Goal: Check status: Check status

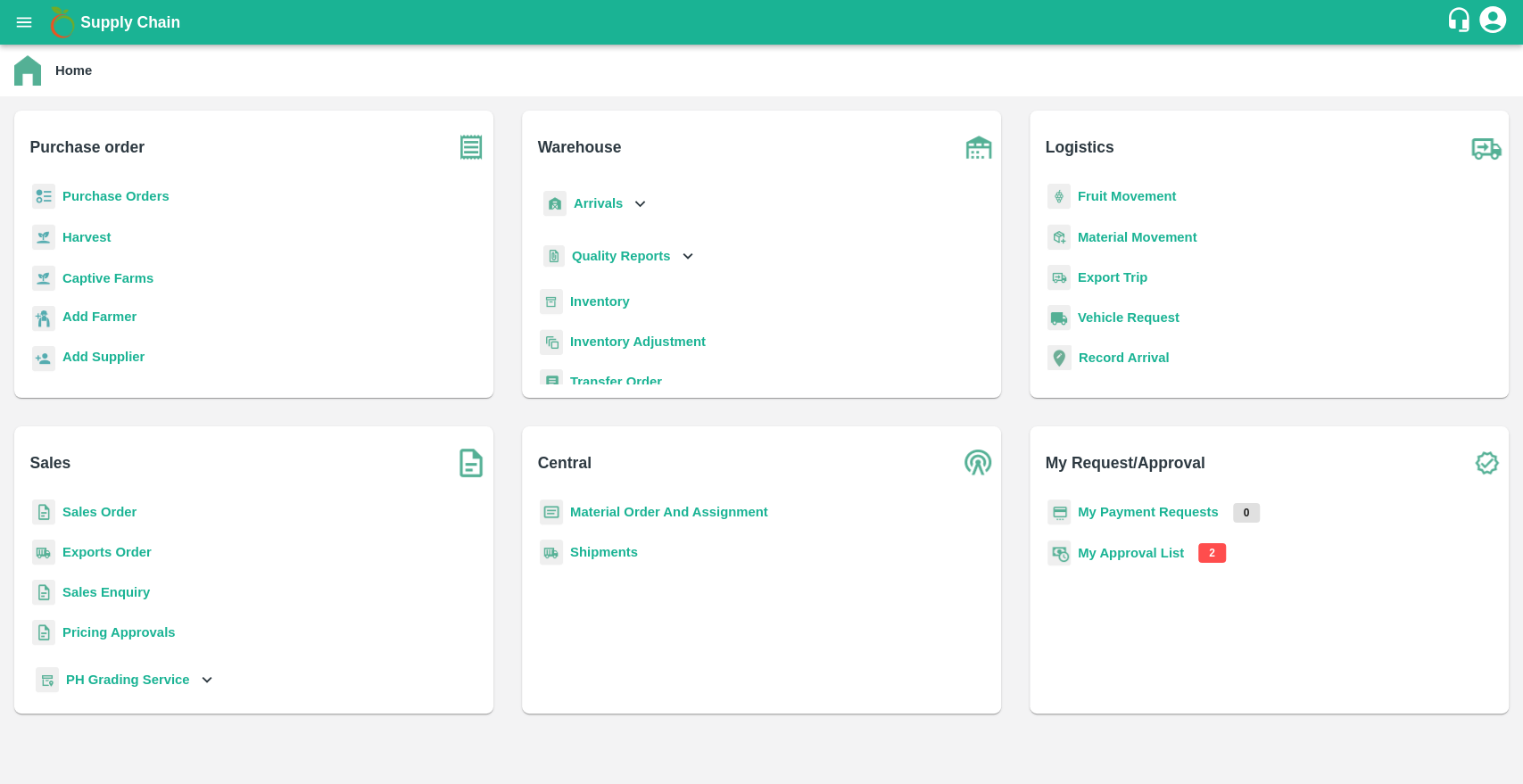
click at [50, 202] on img at bounding box center [44, 196] width 23 height 26
click at [88, 193] on b "Purchase Orders" at bounding box center [116, 196] width 107 height 14
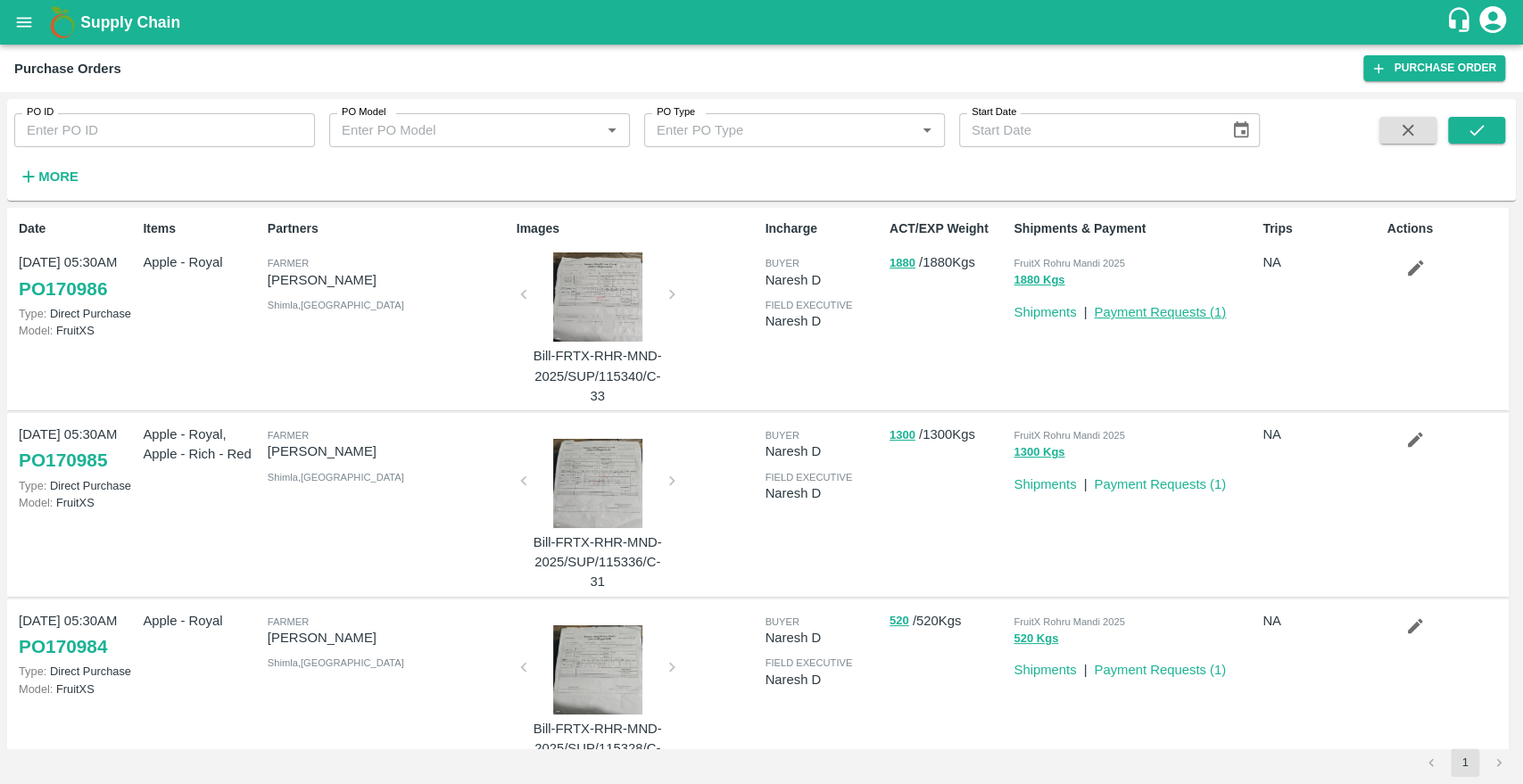
click at [1156, 315] on link "Payment Requests ( 1 )" at bounding box center [1159, 311] width 132 height 14
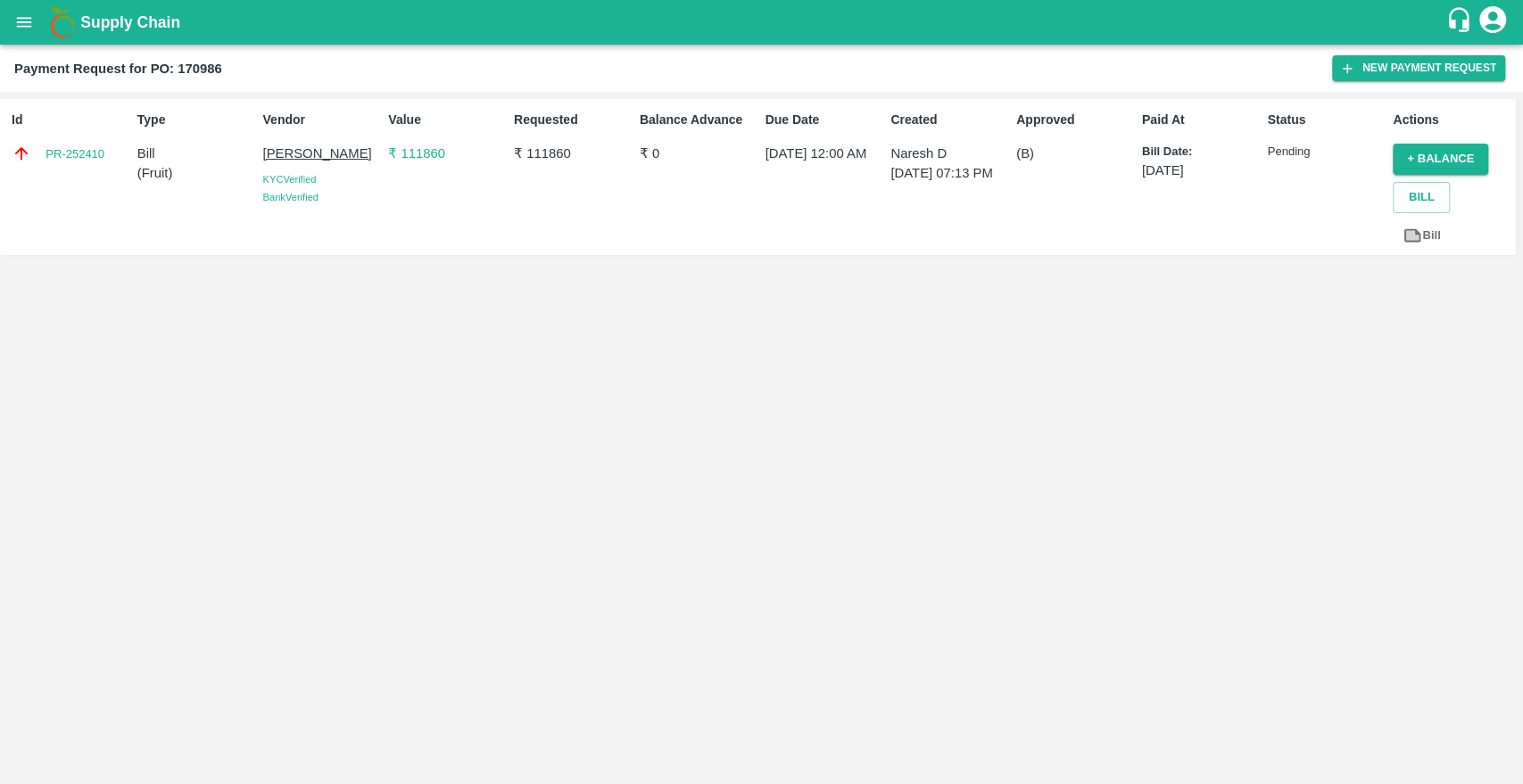
click at [406, 156] on p "₹ 111860" at bounding box center [447, 153] width 119 height 20
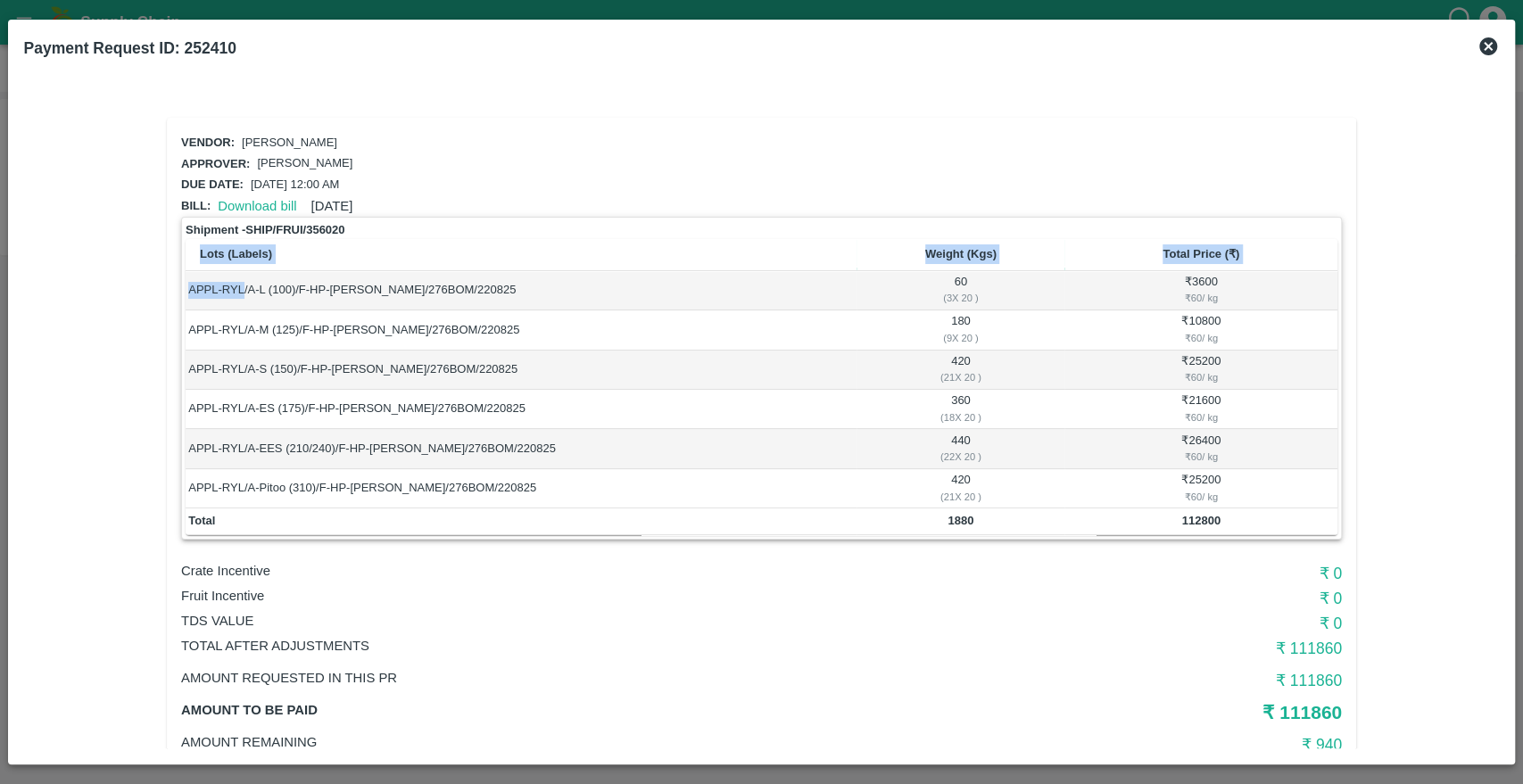
drag, startPoint x: 242, startPoint y: 288, endPoint x: 150, endPoint y: 298, distance: 92.5
click at [150, 298] on div "Vendor: [PERSON_NAME] Approver: [PERSON_NAME] Due date: [DATE] 12:00 AM Bill: D…" at bounding box center [762, 448] width 1461 height 689
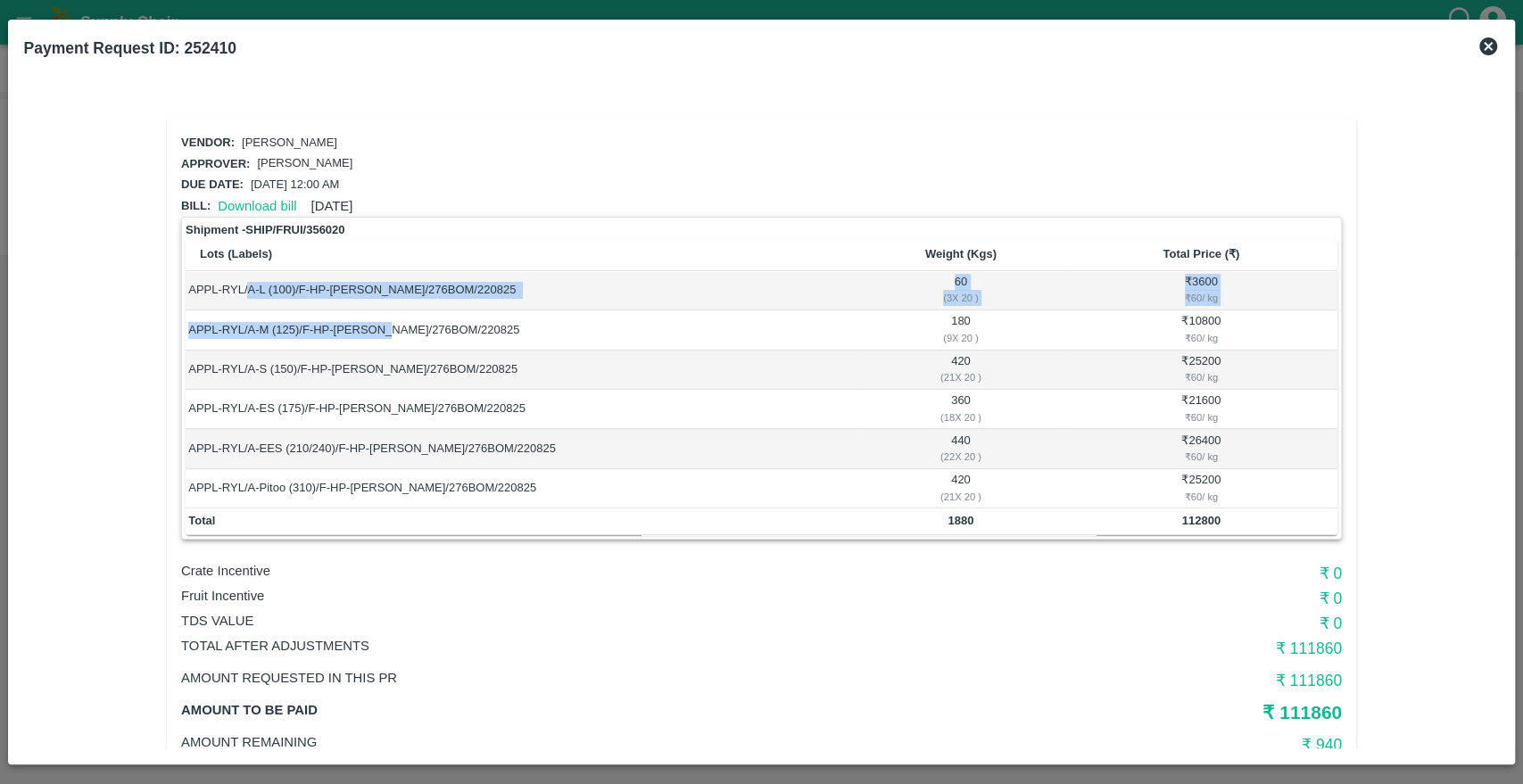
drag, startPoint x: 248, startPoint y: 291, endPoint x: 376, endPoint y: 312, distance: 129.7
click at [376, 312] on tbody "APPL-RYL/A-L (100)/F-HP-[PERSON_NAME]/276BOM/220825 60 ( 3 X 20 ) ₹ 3600 ₹ 60 /…" at bounding box center [761, 390] width 1152 height 238
click at [442, 299] on td "APPL-RYL/A-L (100)/F-HP-[PERSON_NAME]/276BOM/220825" at bounding box center [520, 290] width 671 height 39
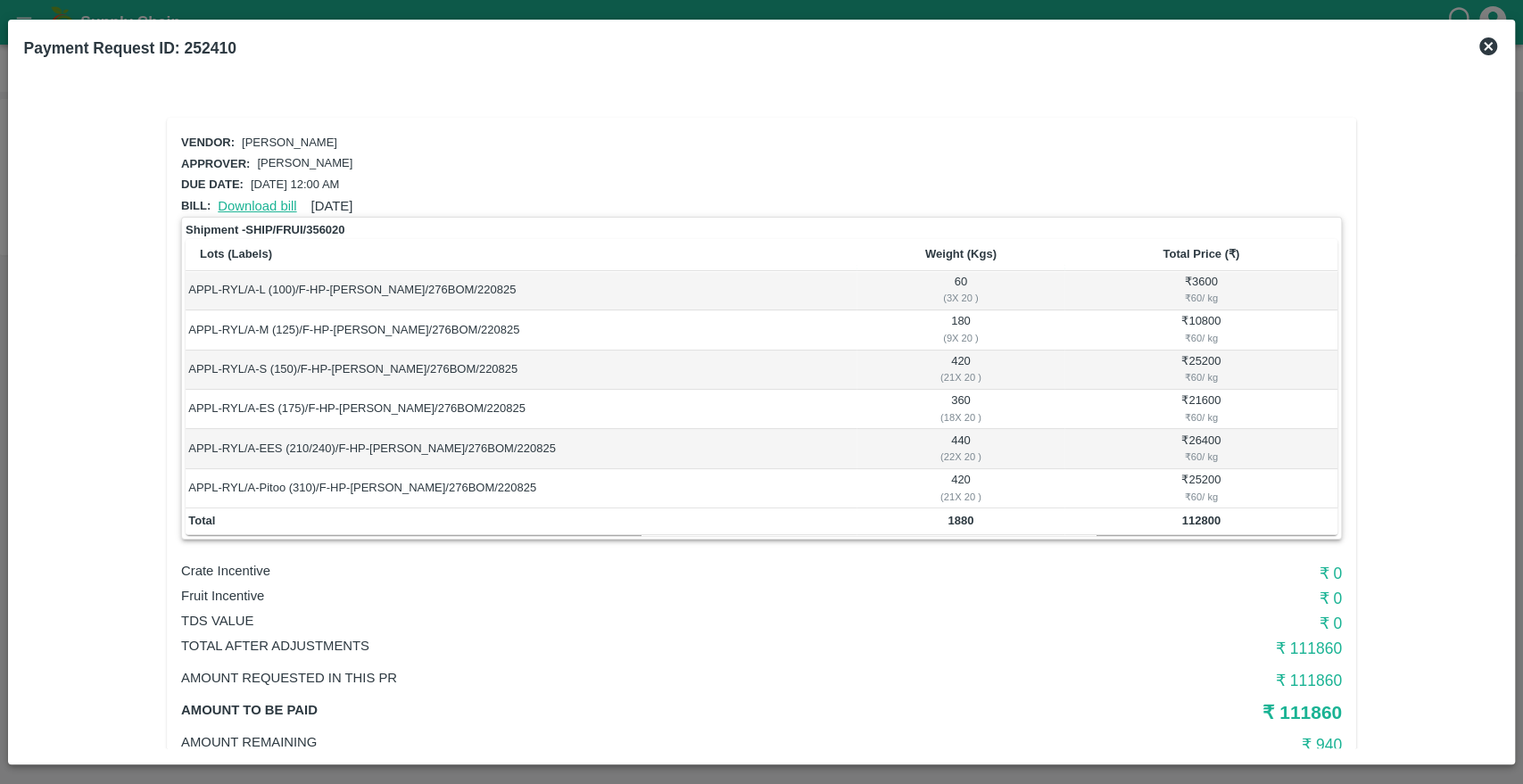
click at [281, 203] on link "Download bill" at bounding box center [256, 206] width 79 height 14
click at [1486, 46] on icon at bounding box center [1488, 47] width 22 height 22
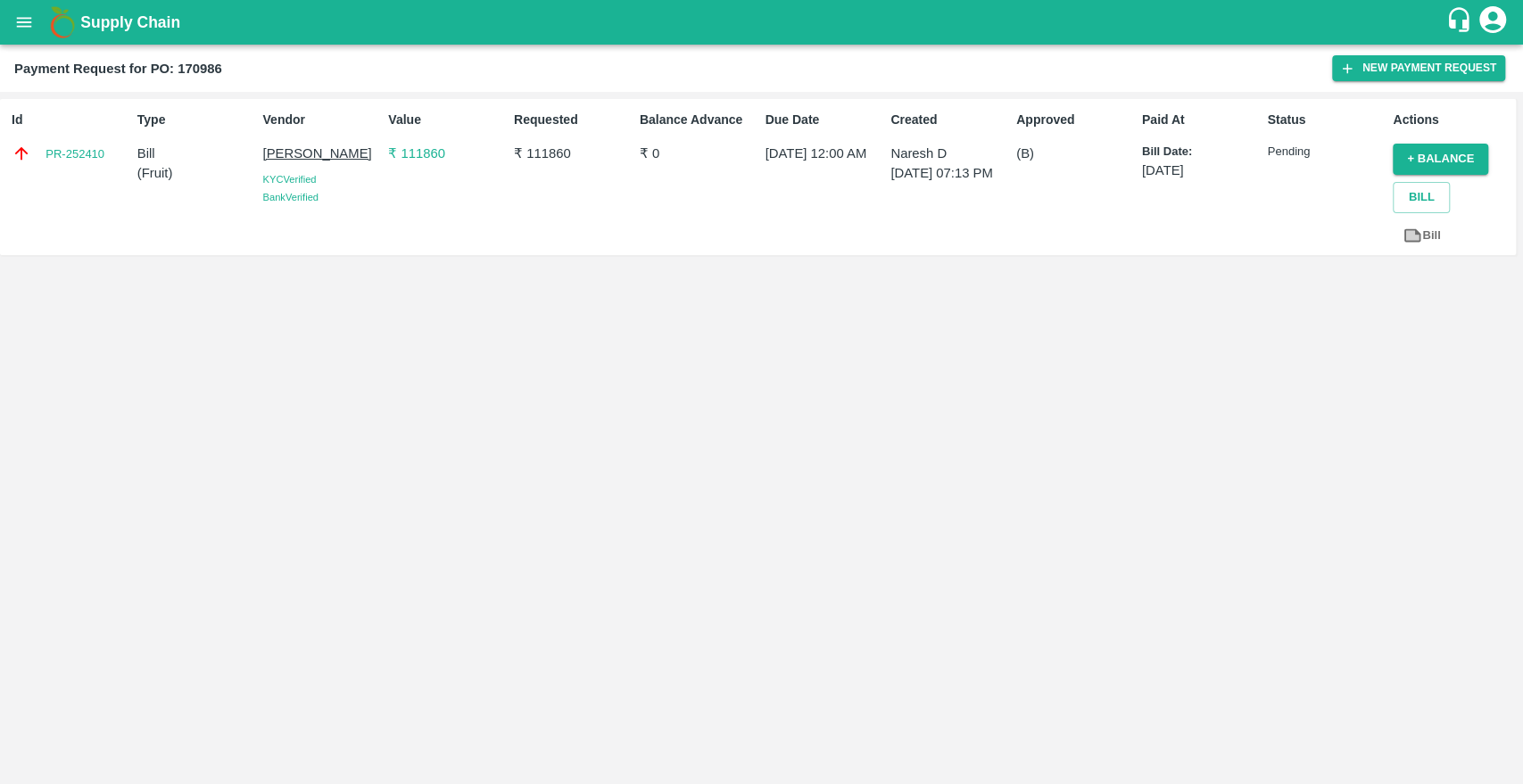
click at [427, 150] on p "₹ 111860" at bounding box center [447, 153] width 119 height 20
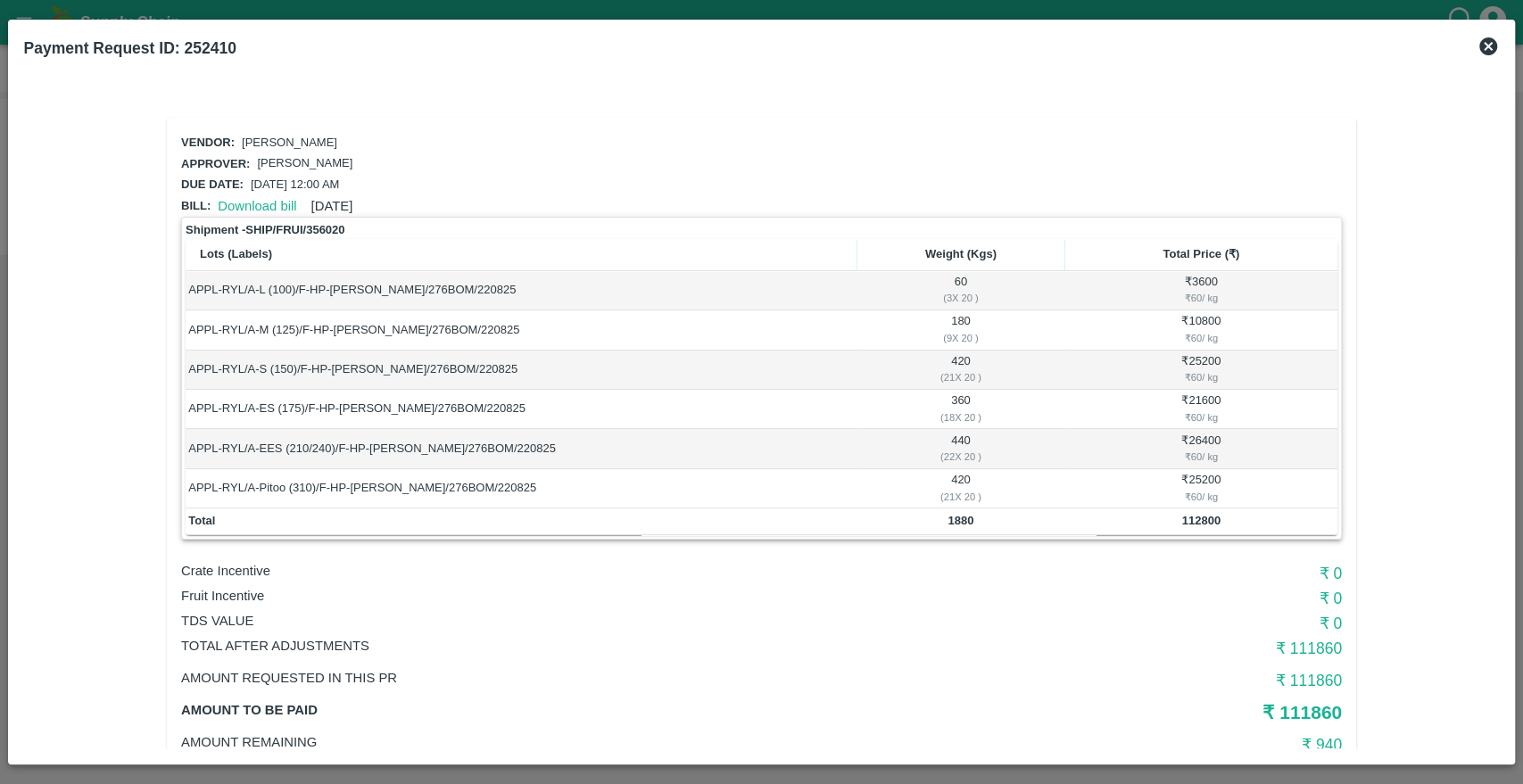
click at [1480, 51] on icon at bounding box center [1488, 47] width 22 height 22
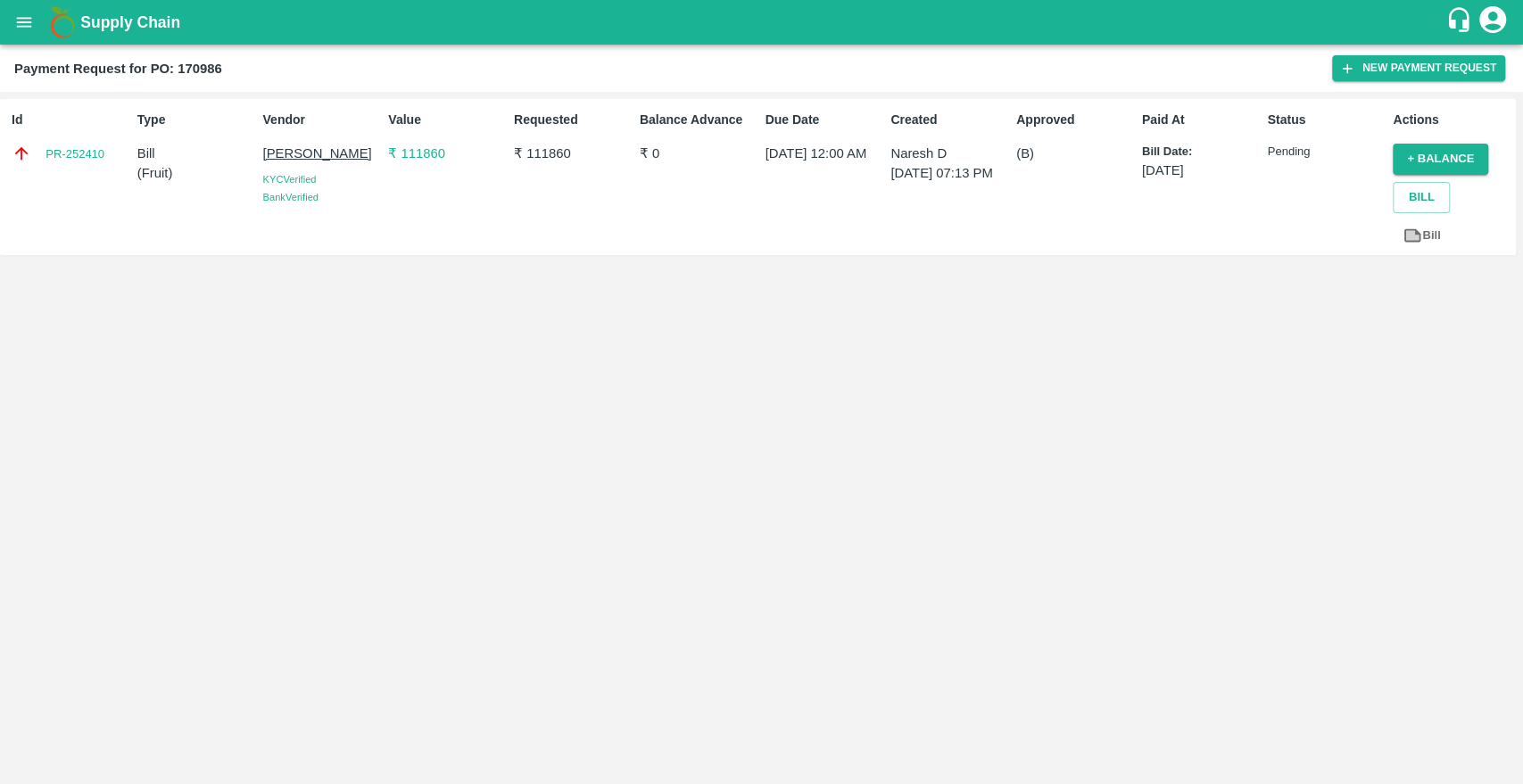
click at [190, 66] on b "Payment Request for PO: 170986" at bounding box center [118, 68] width 208 height 14
copy b "170986"
click at [19, 31] on icon "open drawer" at bounding box center [24, 22] width 20 height 20
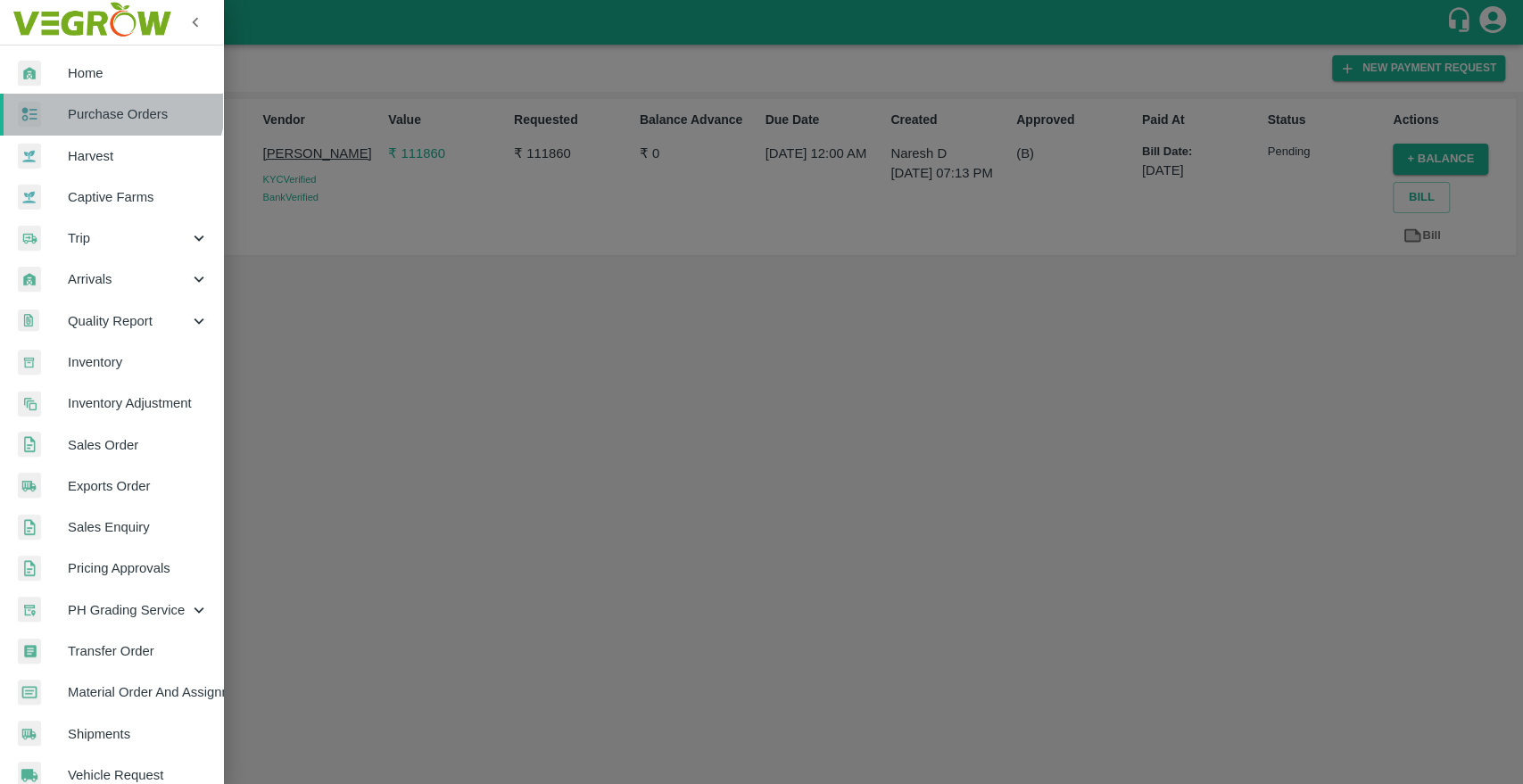
click at [85, 96] on link "Purchase Orders" at bounding box center [111, 114] width 223 height 41
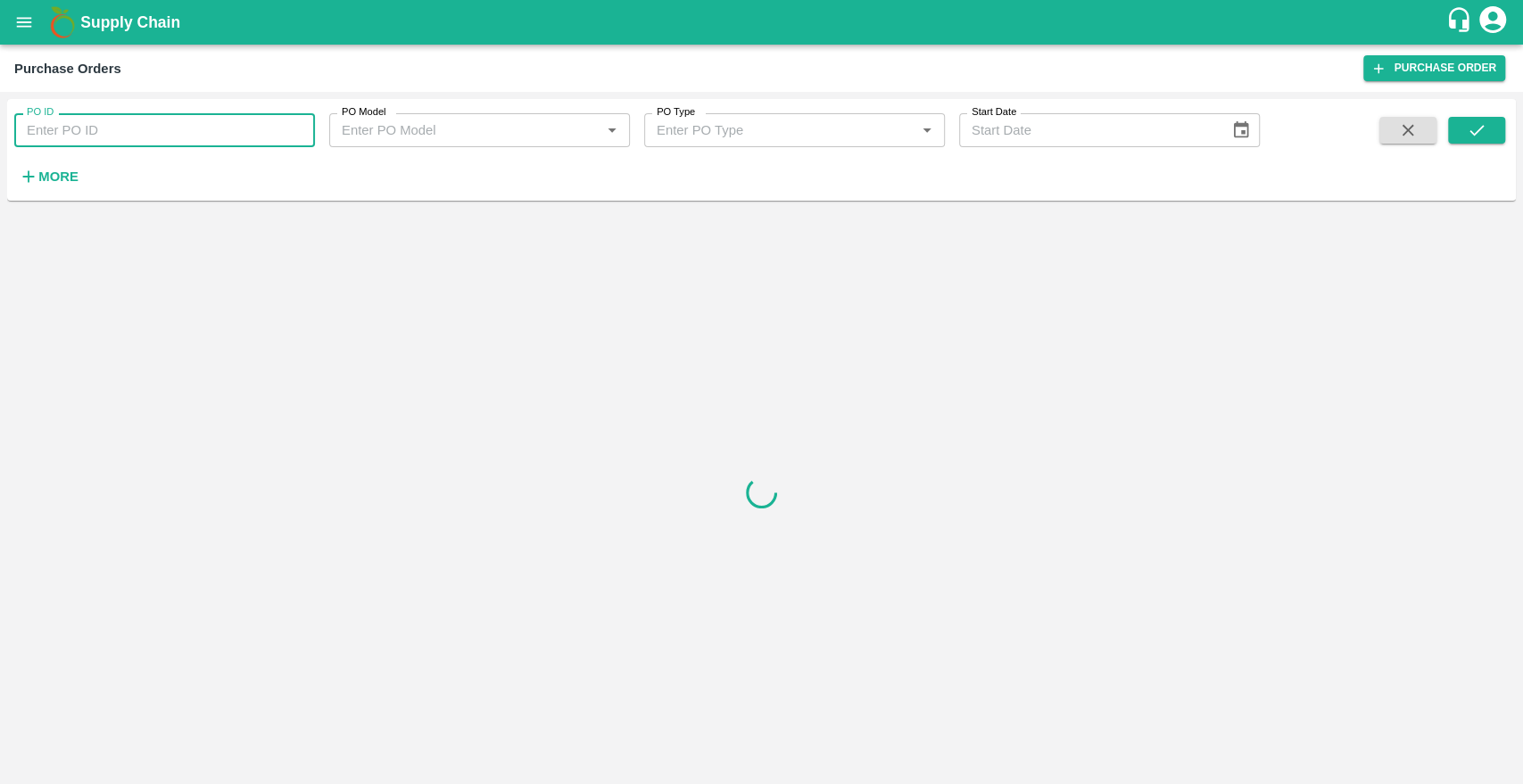
click at [99, 134] on input "PO ID" at bounding box center [164, 130] width 301 height 34
paste input "170986"
type input "170986"
click at [1483, 124] on icon "submit" at bounding box center [1476, 130] width 20 height 20
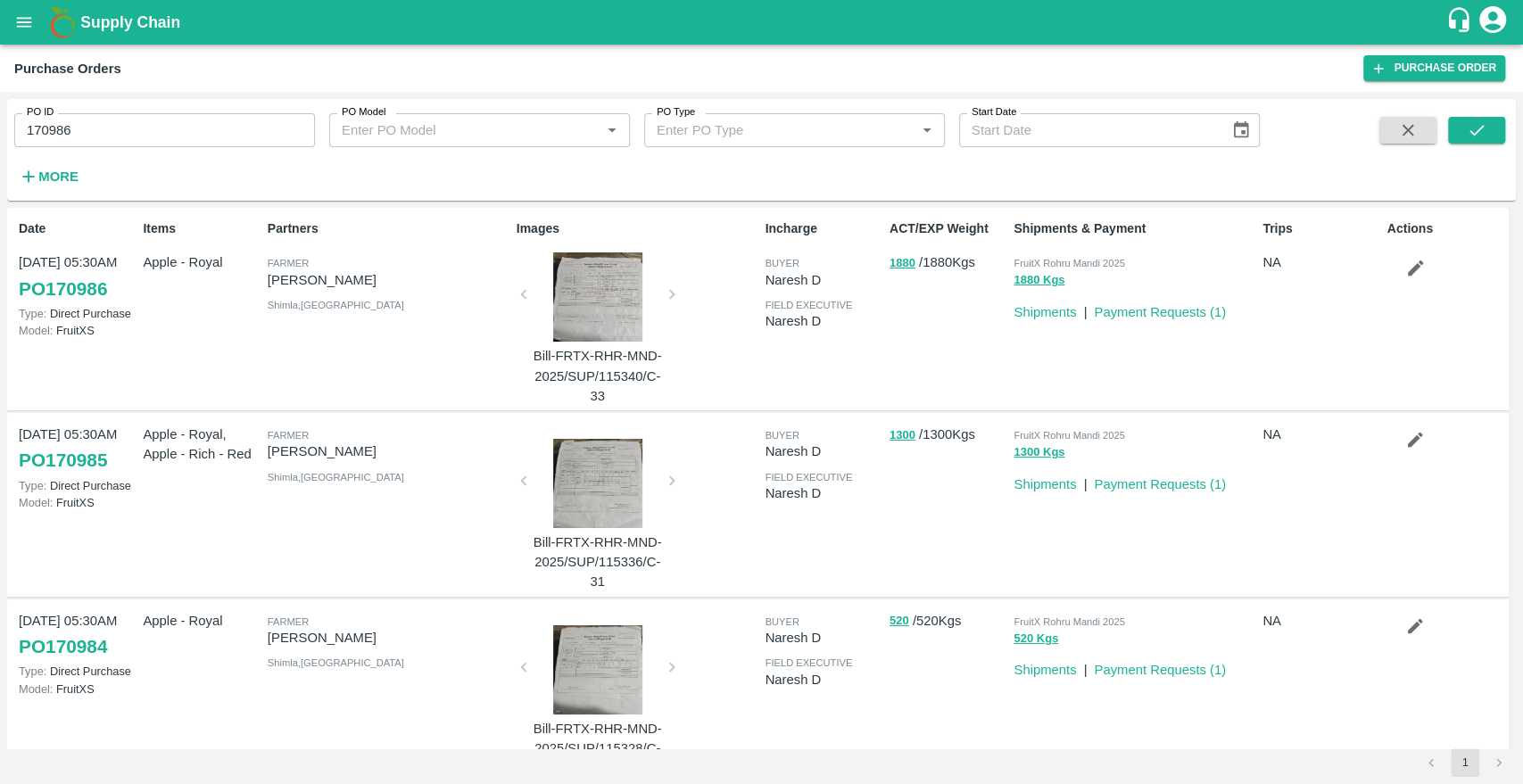
drag, startPoint x: 15, startPoint y: 262, endPoint x: 131, endPoint y: 265, distance: 116.0
click at [131, 265] on div "Date [DATE] 05:30AM PO 170986 Type: Direct Purchase Model: FruitXS" at bounding box center [73, 309] width 124 height 194
